Goal: Transaction & Acquisition: Purchase product/service

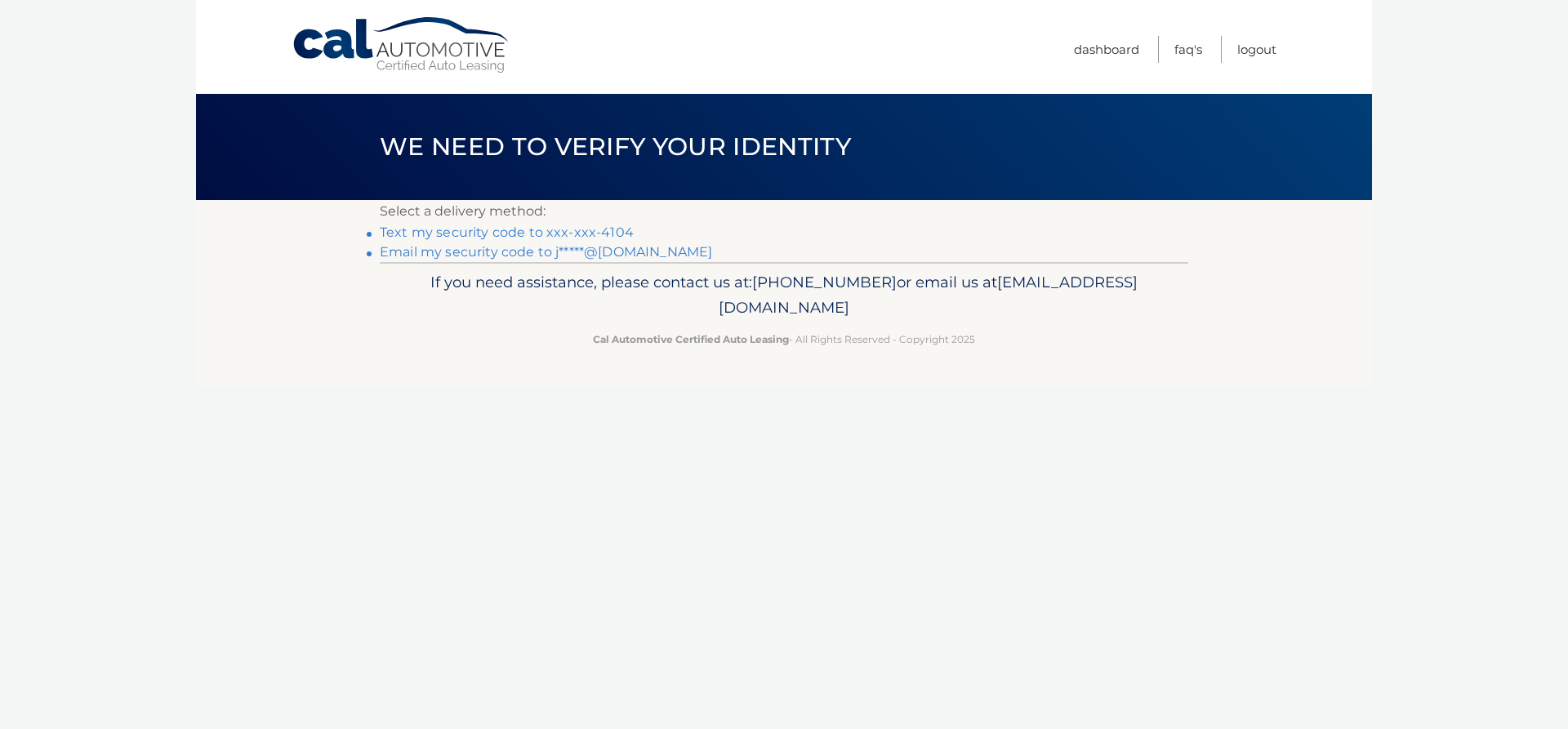
click at [575, 250] on link "Email my security code to j*****@hotmail.com" at bounding box center [546, 252] width 333 height 15
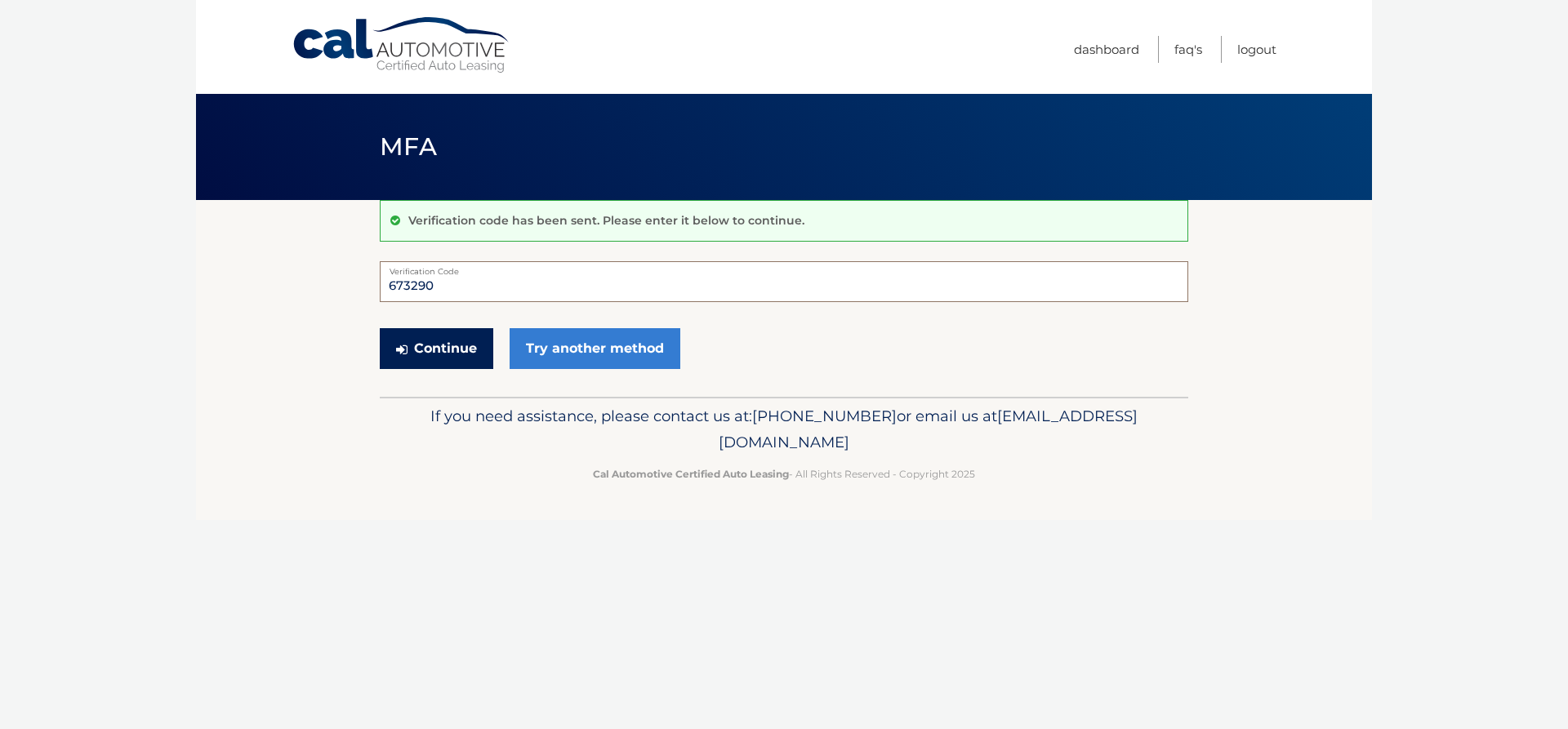
type input "673290"
click at [420, 346] on button "Continue" at bounding box center [437, 349] width 113 height 41
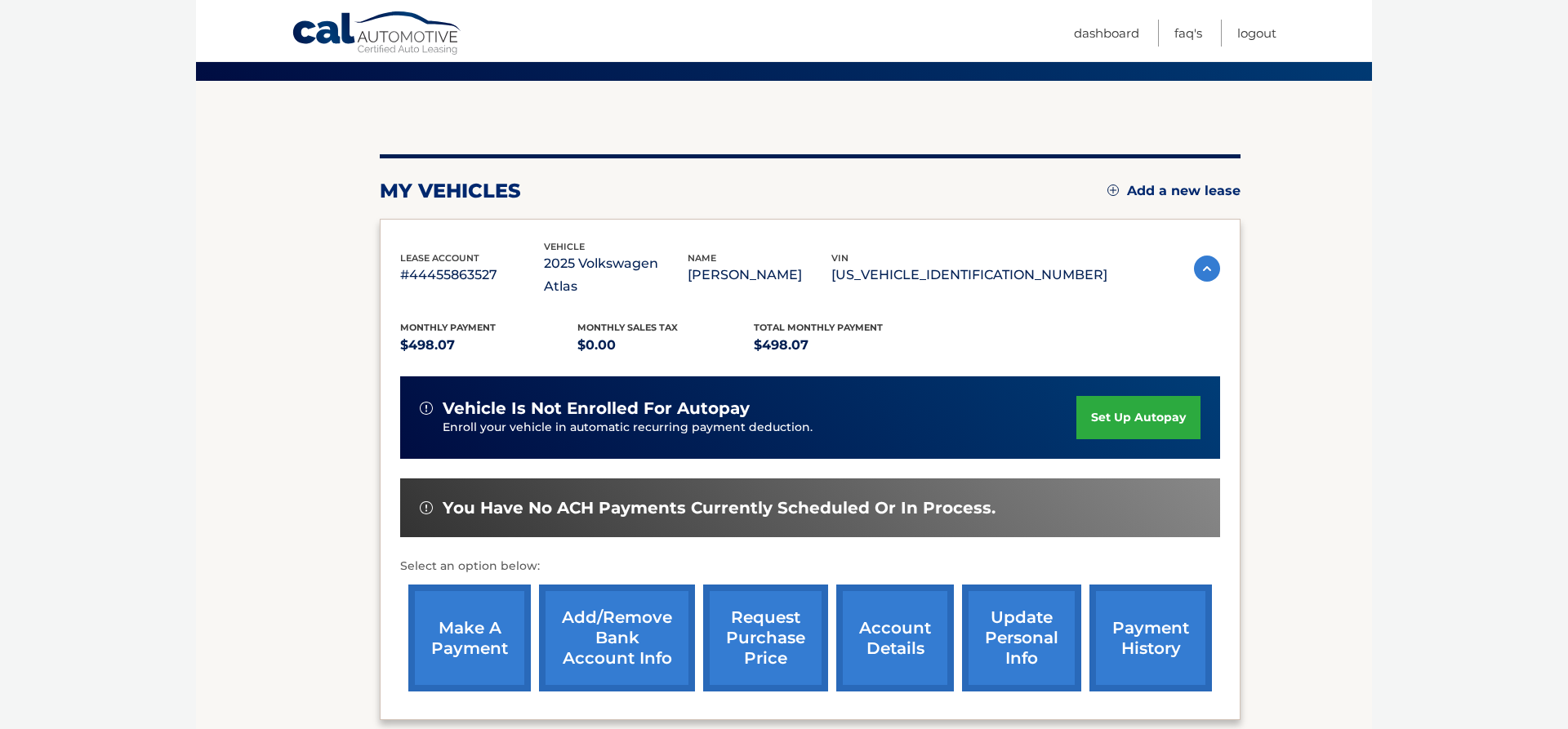
scroll to position [127, 0]
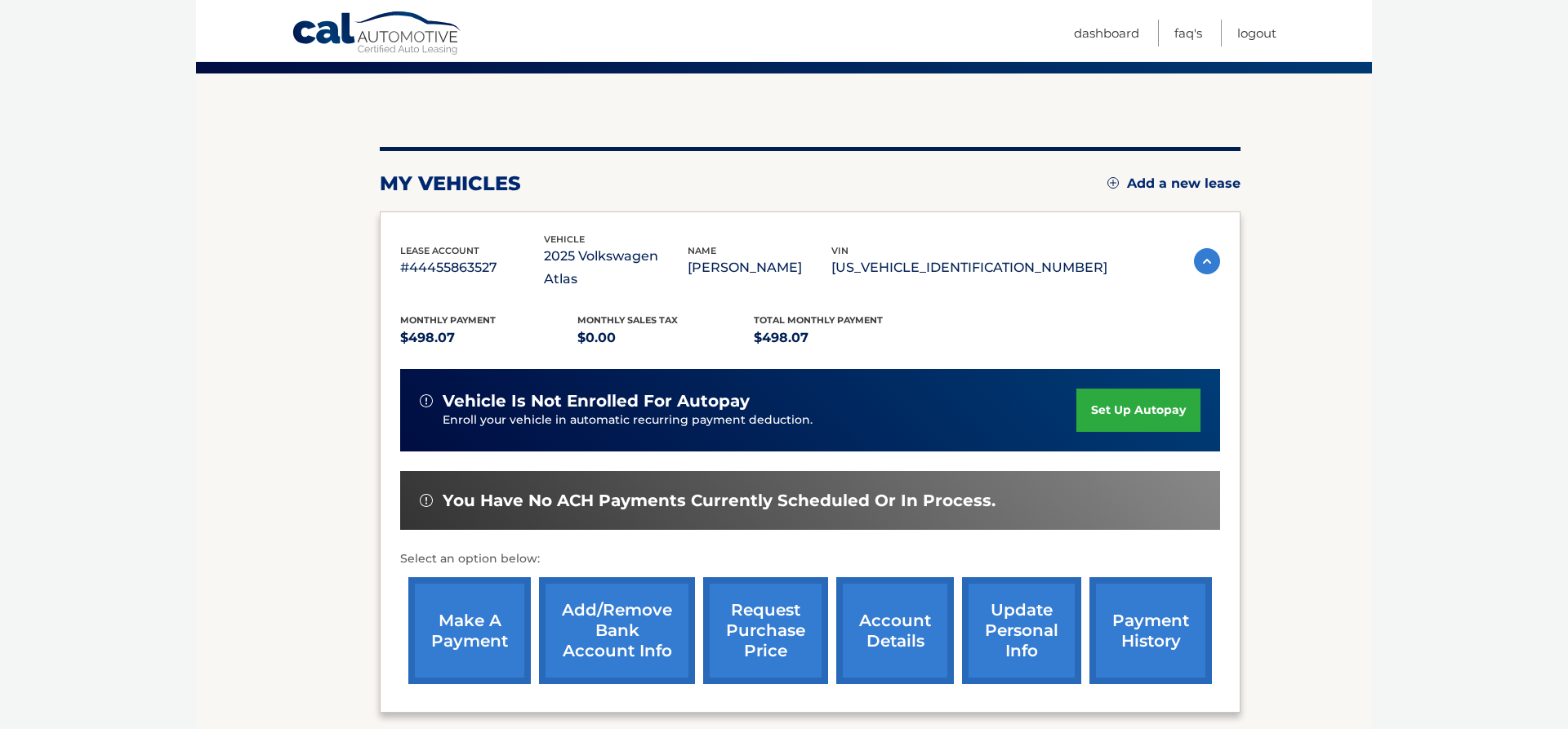
click at [441, 588] on link "make a payment" at bounding box center [469, 630] width 123 height 107
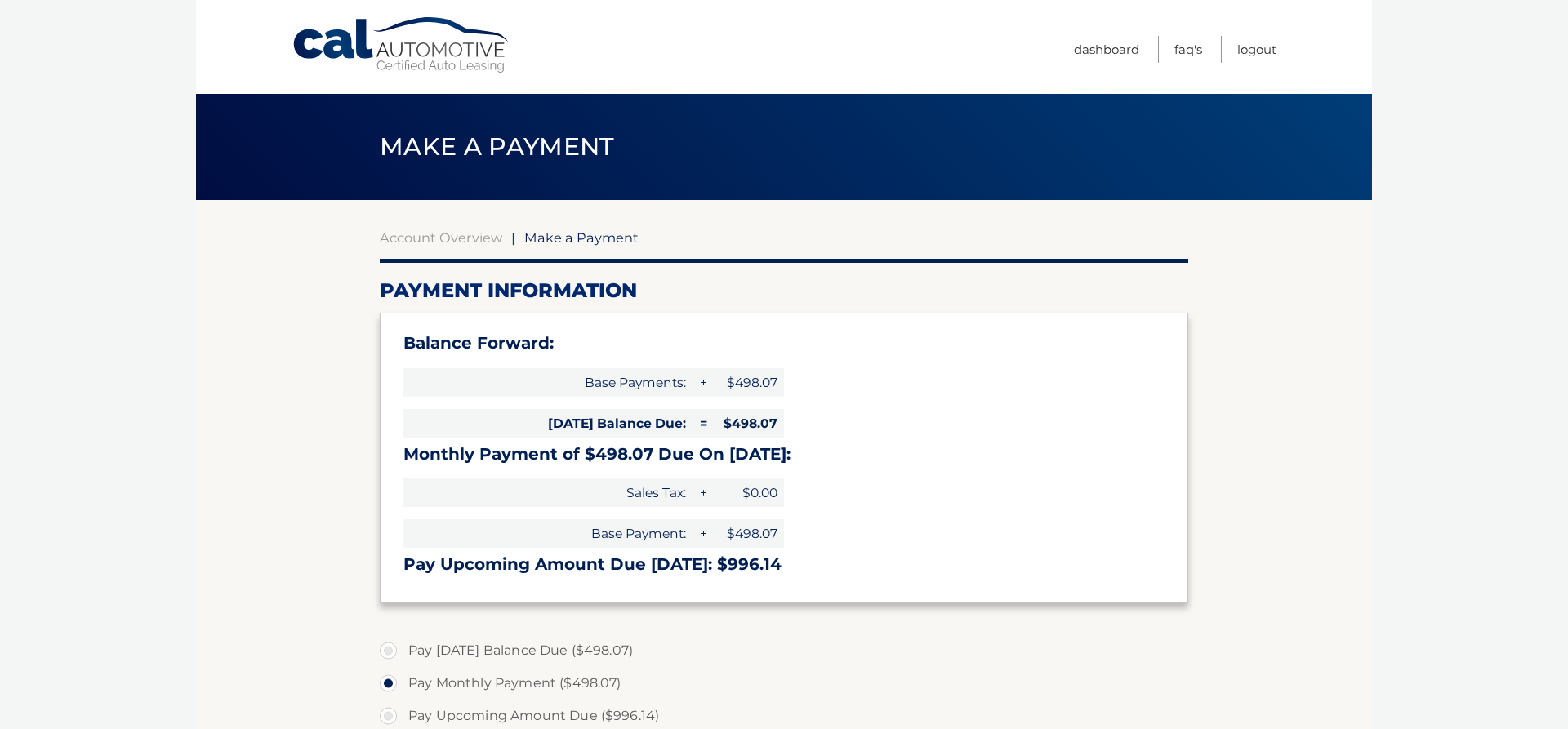
select select "OWQ3NTM5NmItZDQ2Ni00NzdmLWE5ZmQtNDkxZDJjYWZlM2Rh"
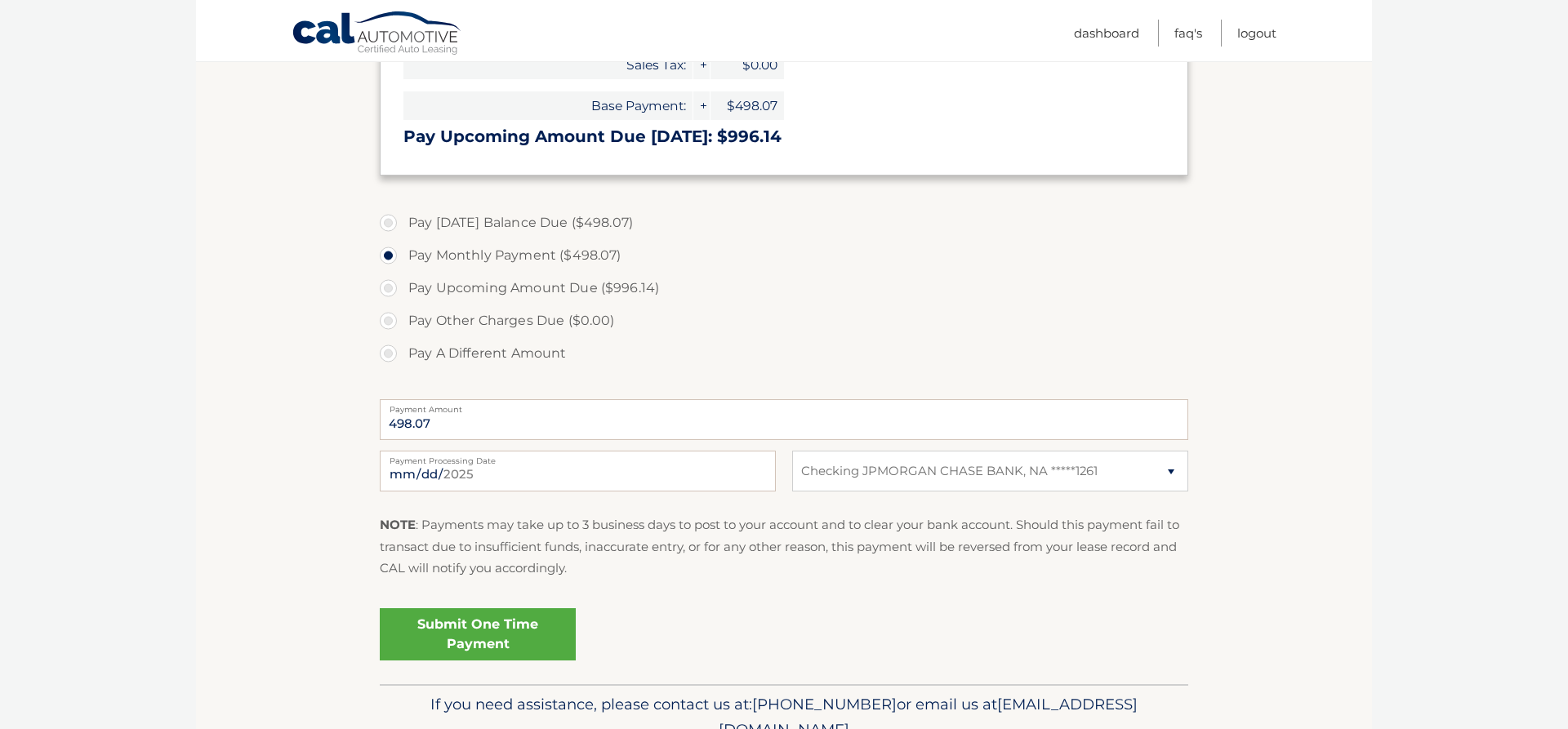
scroll to position [429, 0]
click at [486, 635] on link "Submit One Time Payment" at bounding box center [478, 633] width 196 height 52
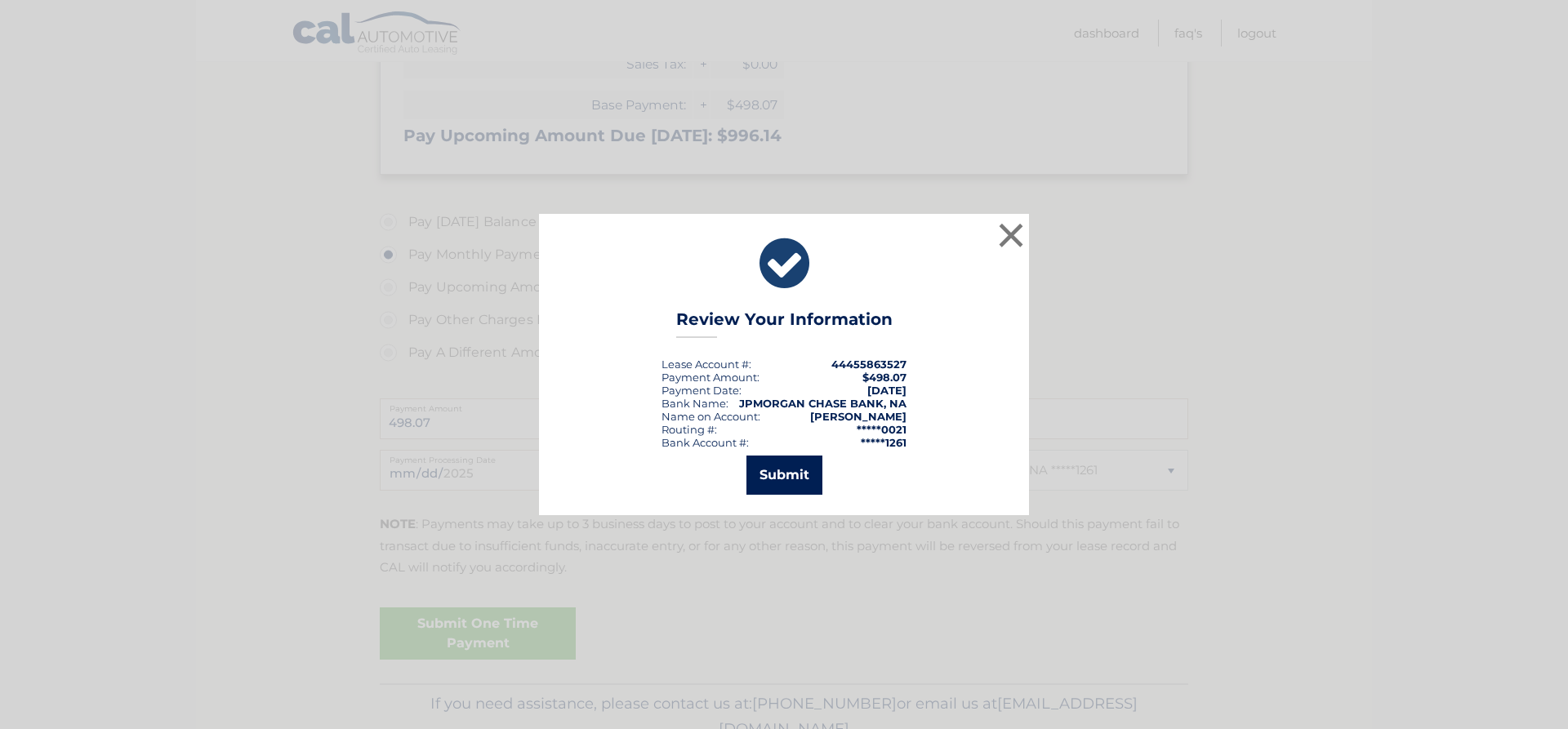
click at [782, 474] on button "Submit" at bounding box center [784, 475] width 76 height 39
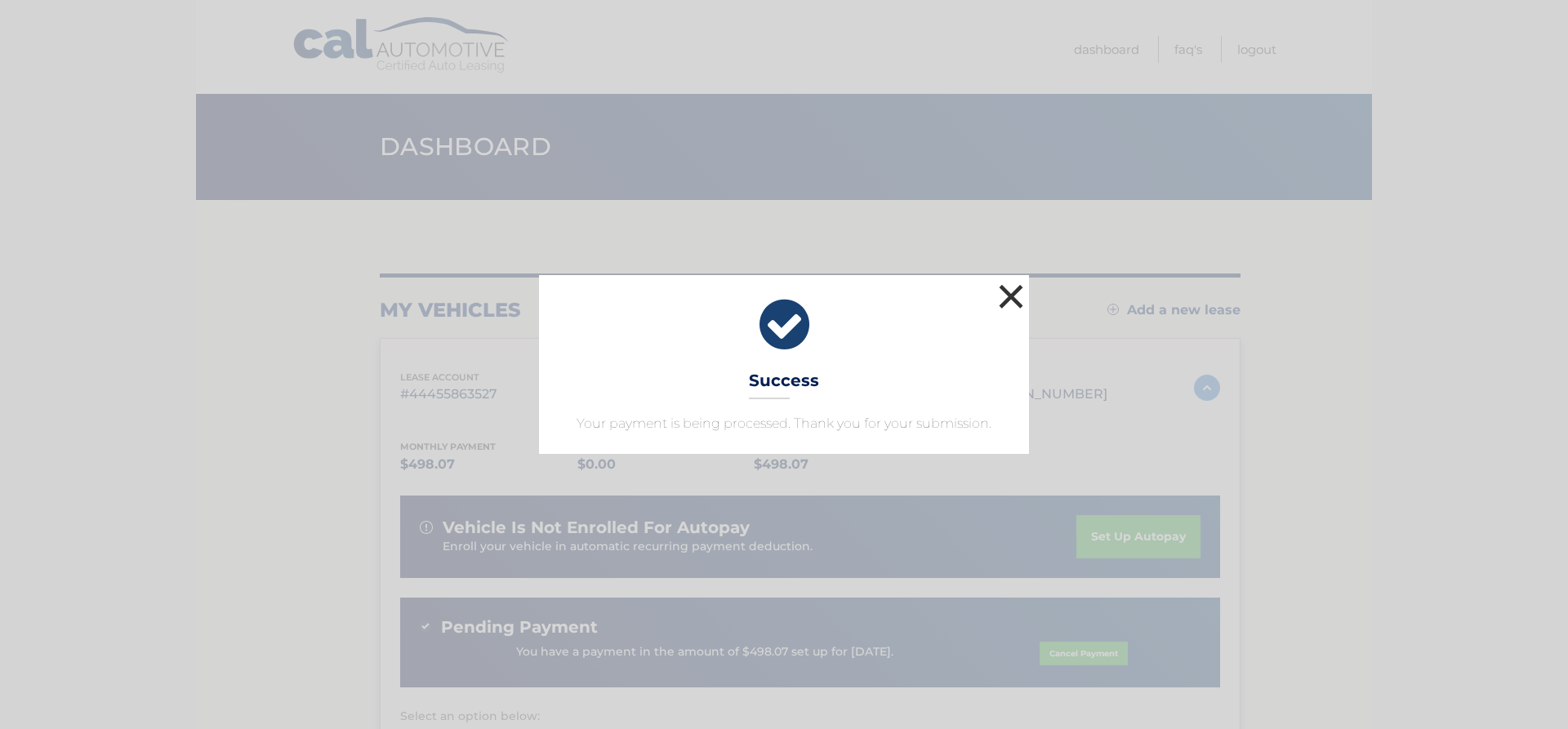
click at [1016, 298] on button "×" at bounding box center [1011, 297] width 33 height 33
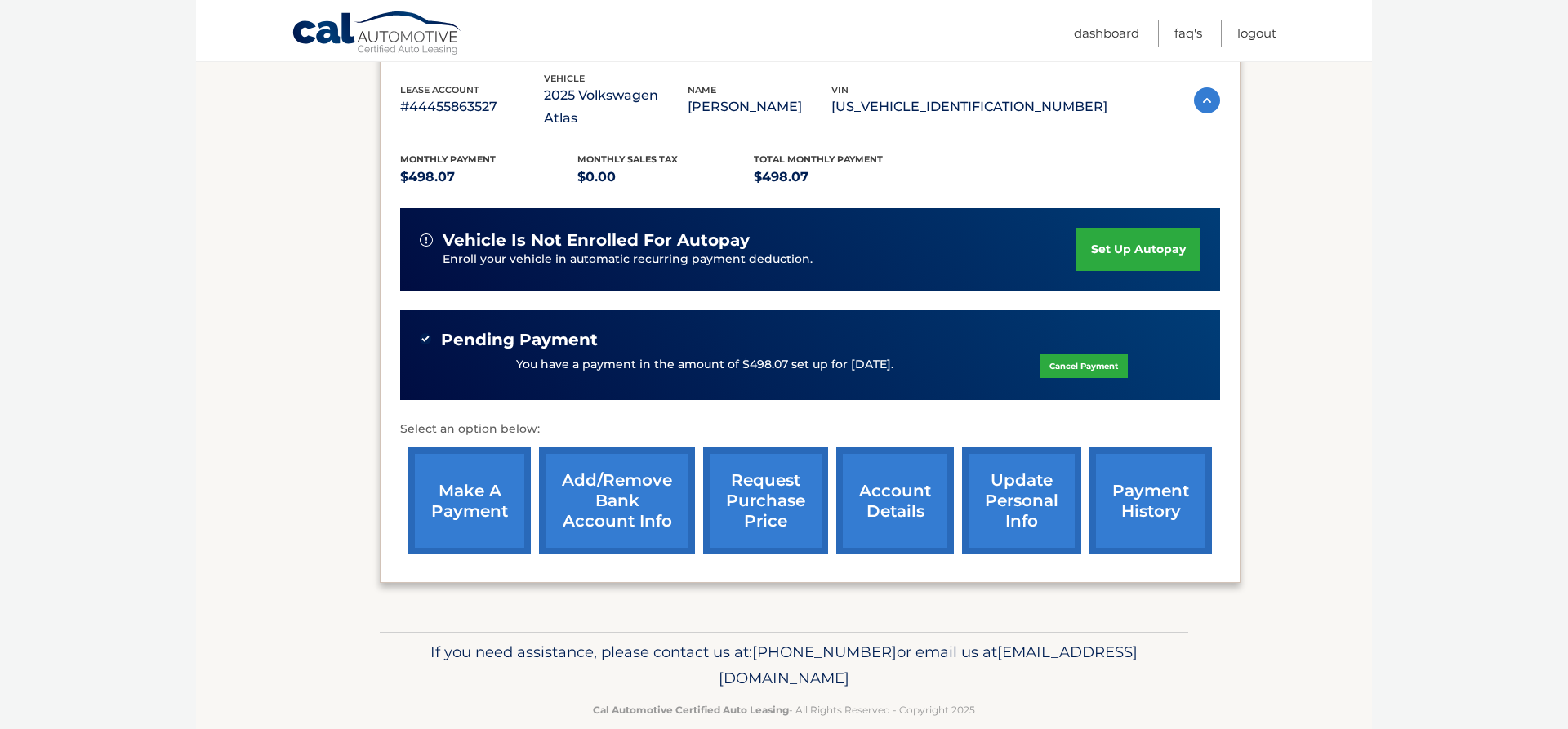
scroll to position [286, 0]
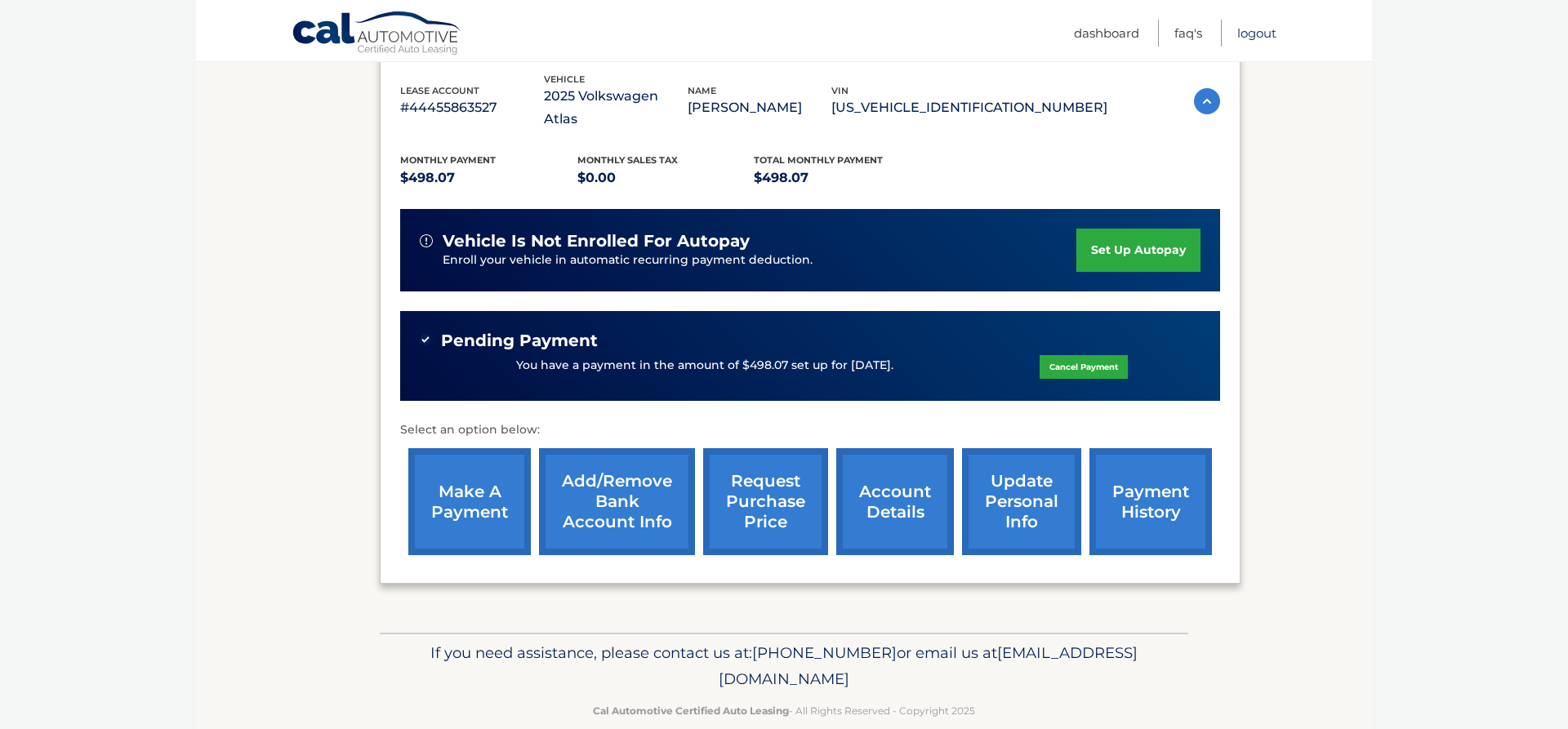
click at [1248, 31] on link "Logout" at bounding box center [1257, 33] width 39 height 27
